Goal: Check status

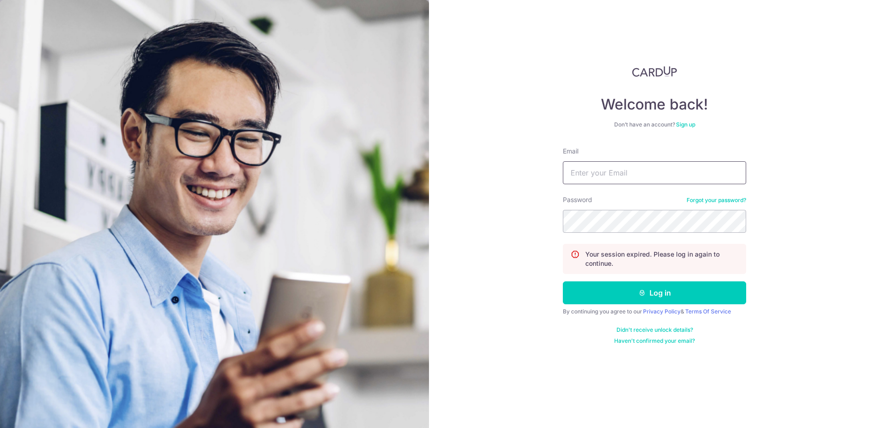
click at [606, 173] on input "Email" at bounding box center [654, 172] width 183 height 23
type input "[EMAIL_ADDRESS]"
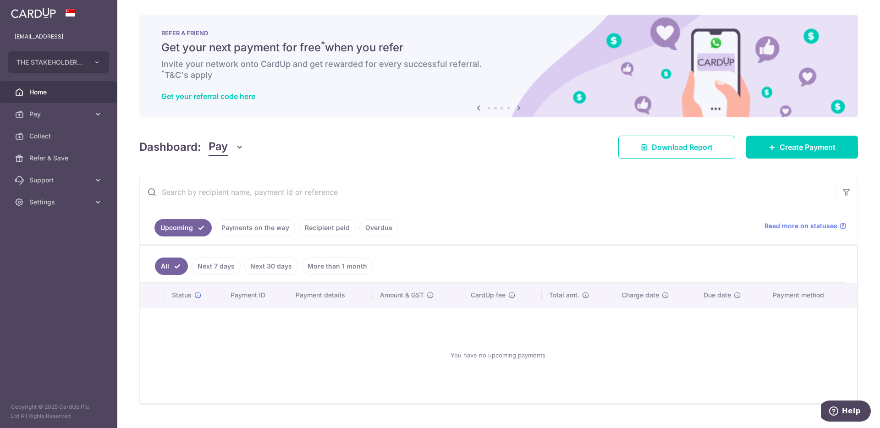
click at [331, 228] on link "Recipient paid" at bounding box center [327, 227] width 57 height 17
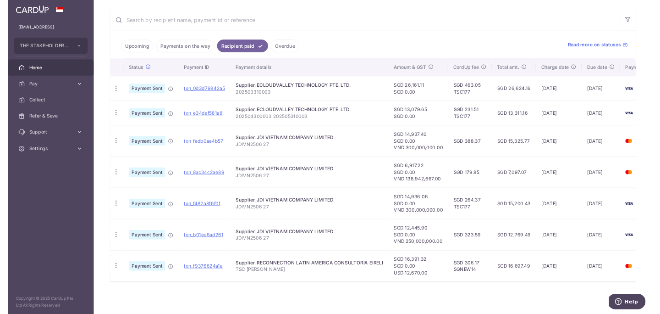
scroll to position [0, 40]
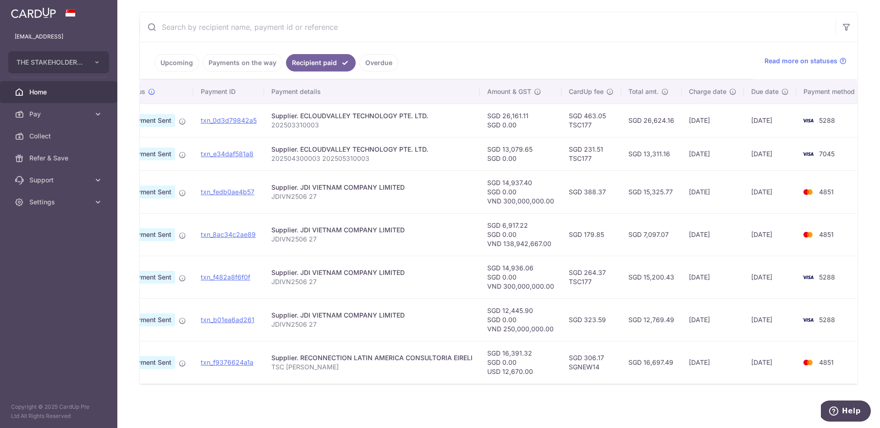
click at [784, 366] on td "[DATE]" at bounding box center [770, 362] width 52 height 43
click at [238, 363] on link "txn_f9376624a1a" at bounding box center [227, 363] width 53 height 8
